Goal: Transaction & Acquisition: Register for event/course

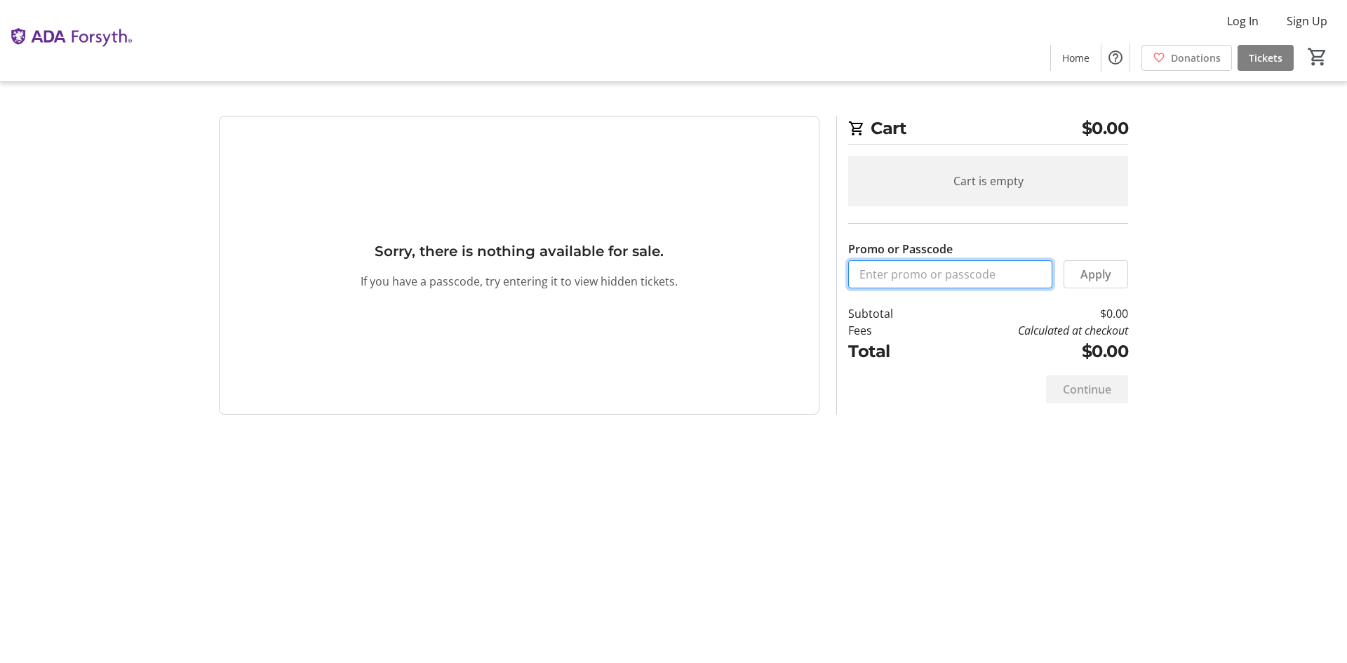
click at [961, 276] on input "Promo or Passcode" at bounding box center [950, 274] width 204 height 28
type input "ORALHEALTH2025"
click at [1091, 264] on span at bounding box center [1095, 274] width 63 height 34
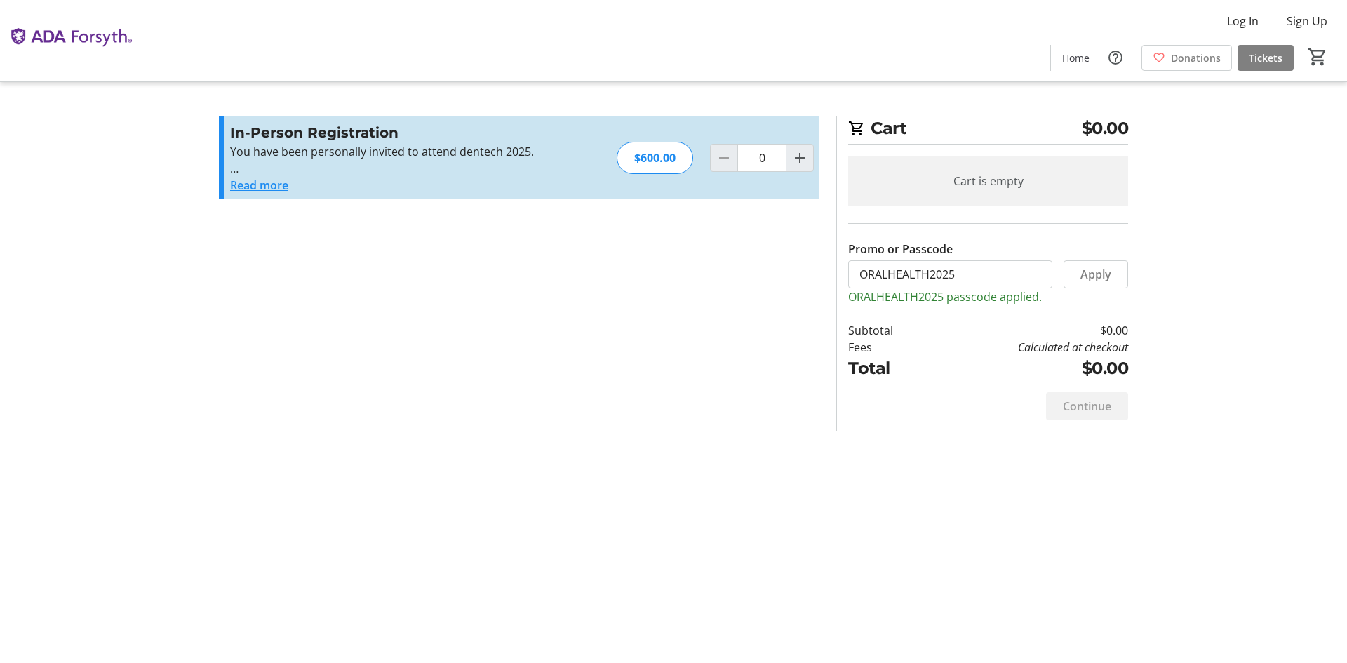
click at [244, 184] on button "Read more" at bounding box center [259, 185] width 58 height 17
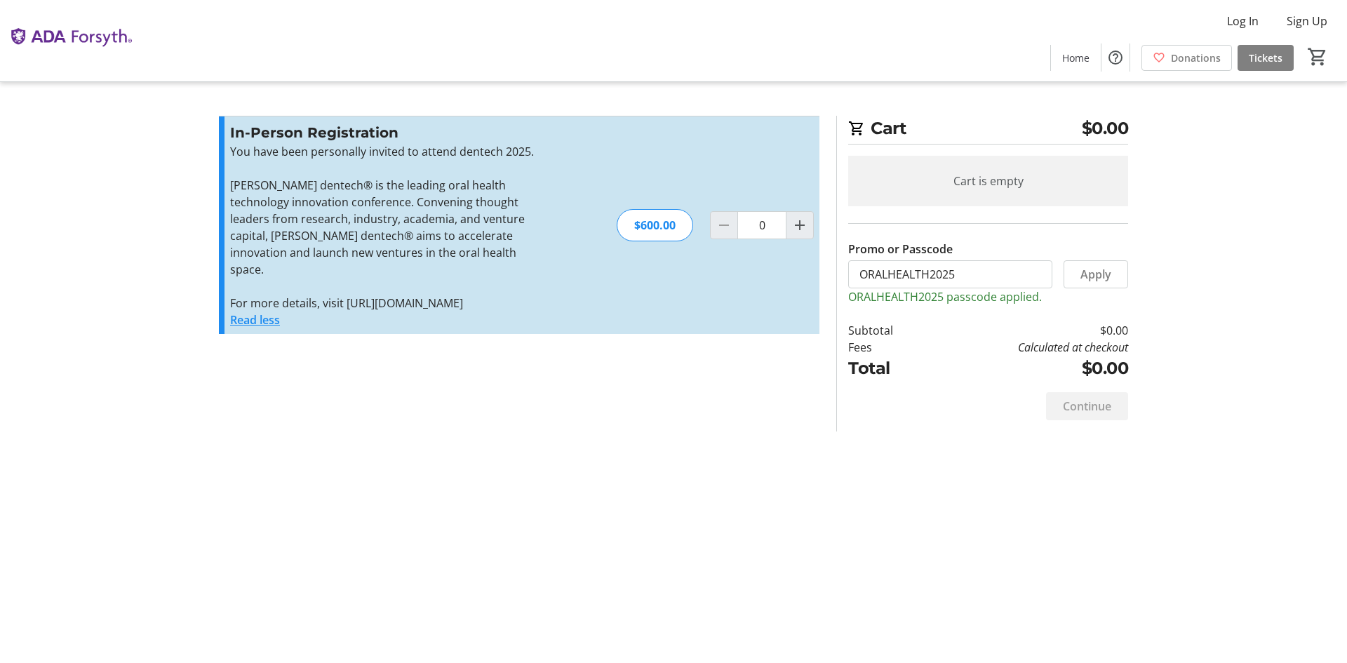
click at [792, 248] on div "In-Person Registration You have been personally invited to attend dentech 2025.…" at bounding box center [519, 224] width 600 height 217
click at [795, 238] on span "Increment by one" at bounding box center [799, 225] width 27 height 27
type input "1"
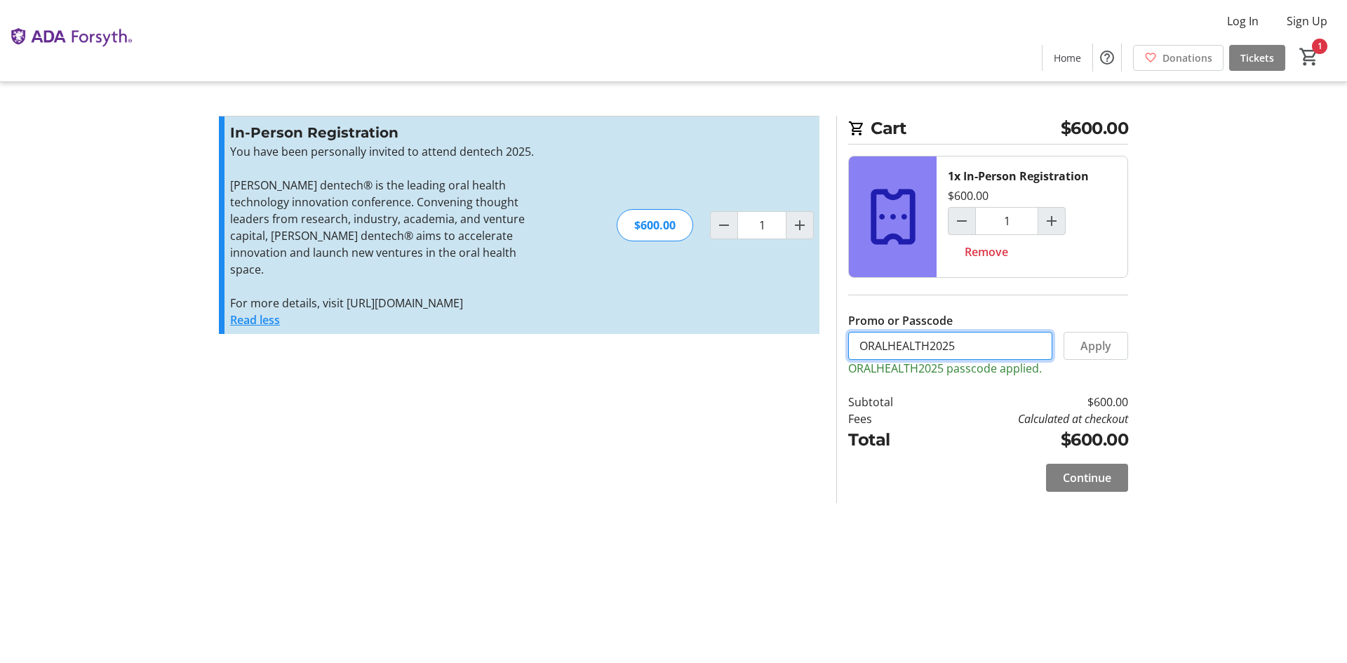
drag, startPoint x: 1032, startPoint y: 349, endPoint x: 583, endPoint y: 361, distance: 449.0
click at [598, 363] on div "Promo or Passcode Apply ORALHEALTH2025 passcode applied. In-Person Registration…" at bounding box center [673, 309] width 926 height 387
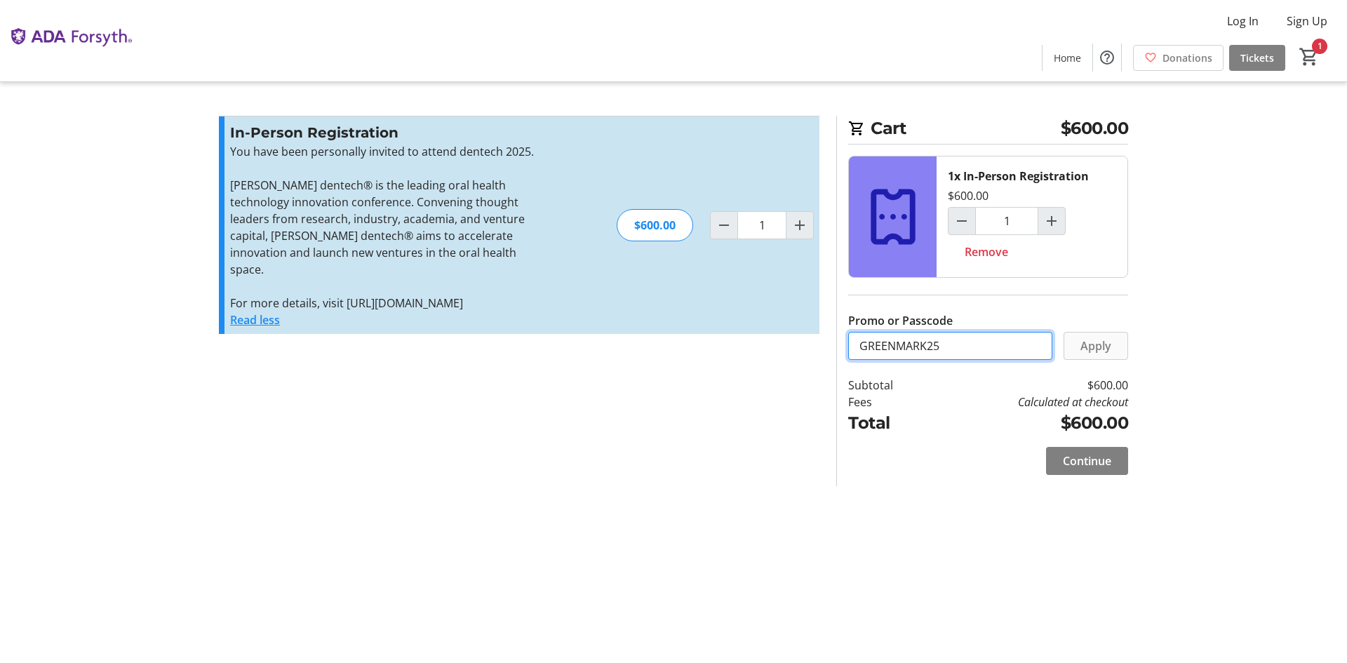
type input "GREENMARK25"
click at [1104, 340] on span "Apply" at bounding box center [1095, 345] width 31 height 17
